Goal: Task Accomplishment & Management: Manage account settings

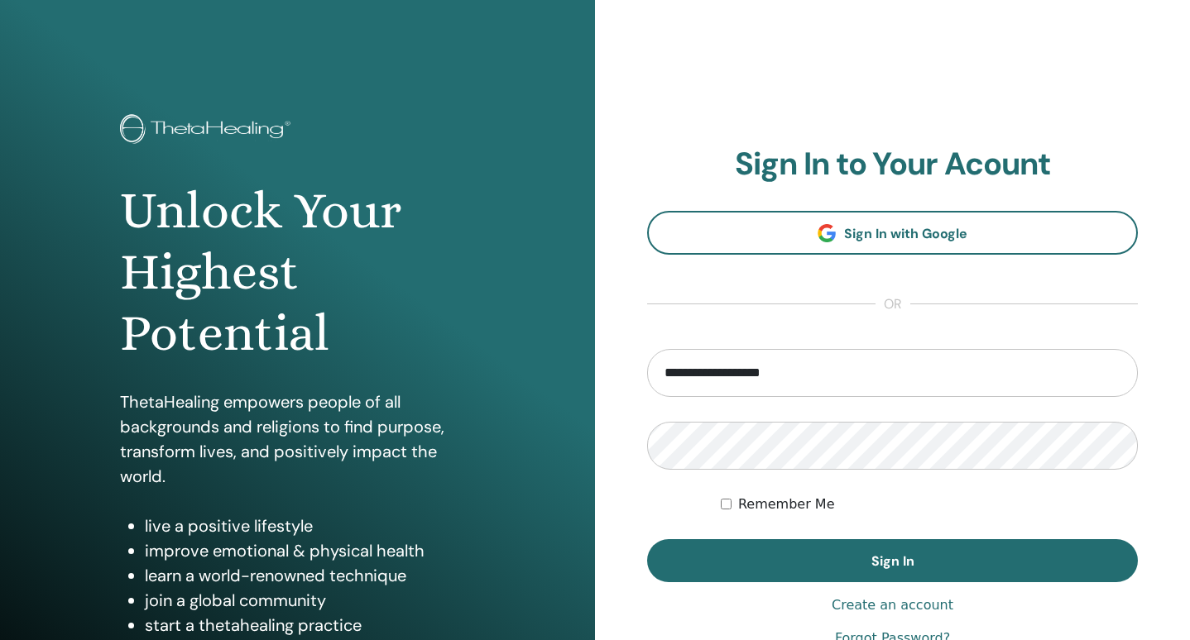
drag, startPoint x: 710, startPoint y: 371, endPoint x: 653, endPoint y: 369, distance: 57.1
click at [653, 369] on input "**********" at bounding box center [892, 373] width 491 height 48
type input "**********"
click at [647, 539] on button "Sign In" at bounding box center [892, 560] width 491 height 43
